Goal: Navigation & Orientation: Go to known website

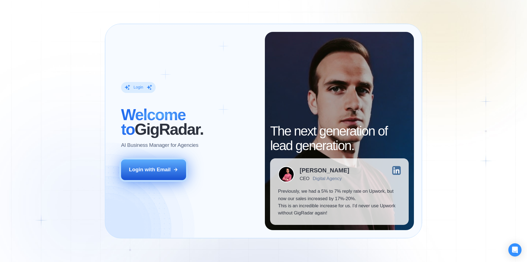
click at [154, 173] on div "Login with Email" at bounding box center [150, 169] width 42 height 7
